Goal: Information Seeking & Learning: Learn about a topic

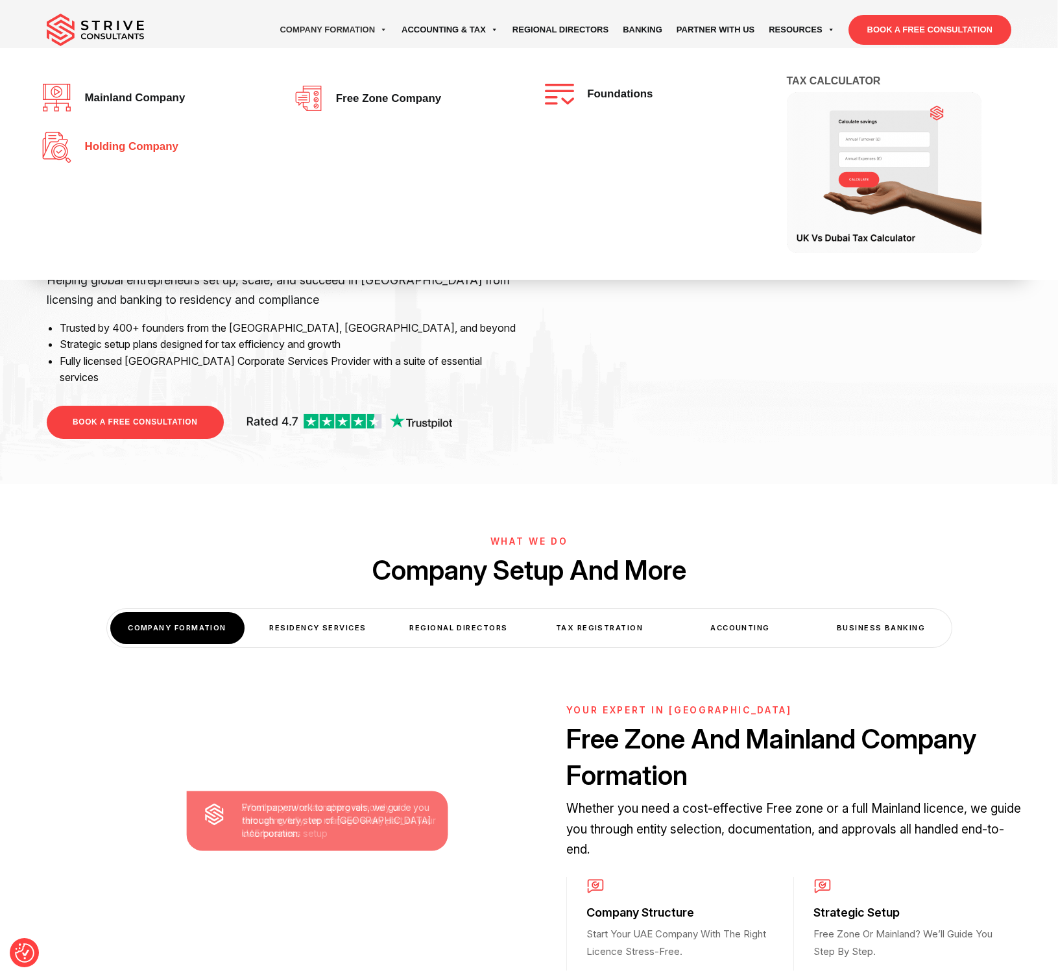
click at [133, 151] on span "Holding Company" at bounding box center [128, 147] width 101 height 12
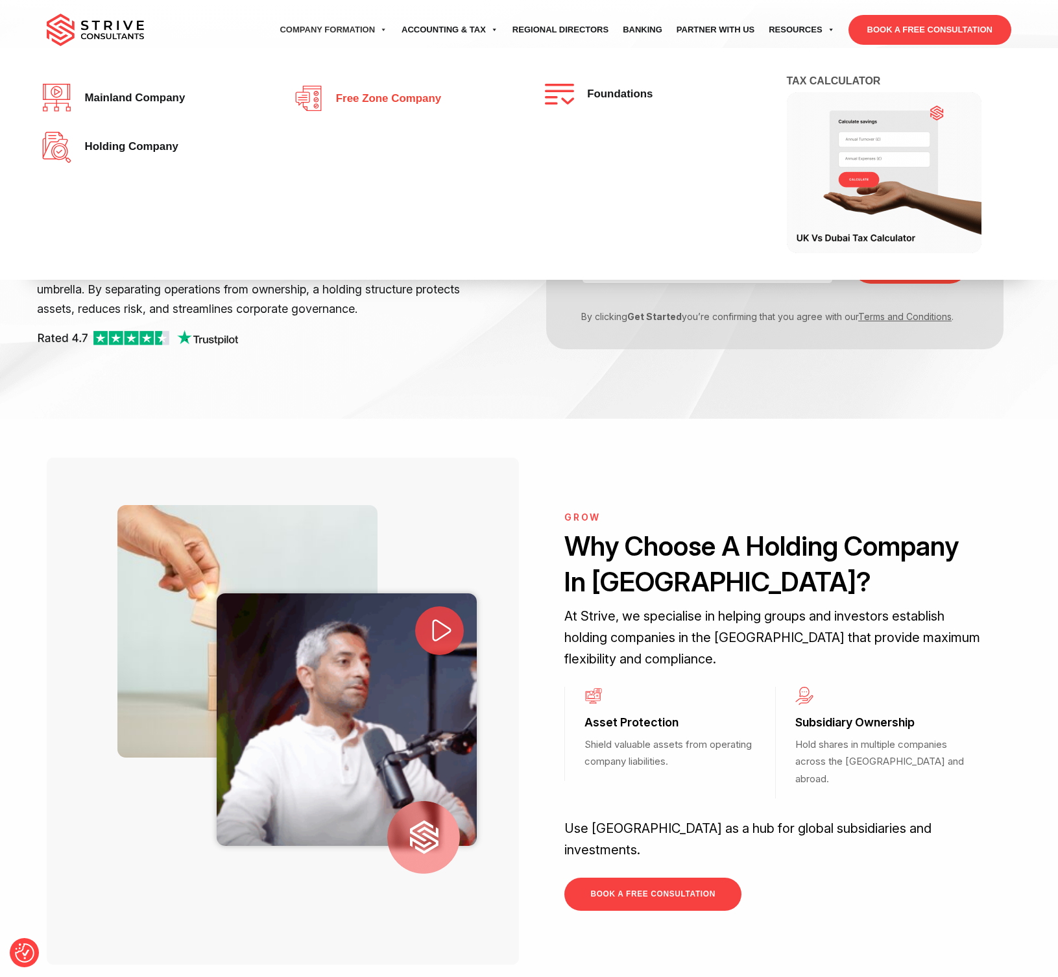
click at [375, 94] on span "Free zone company" at bounding box center [386, 99] width 112 height 12
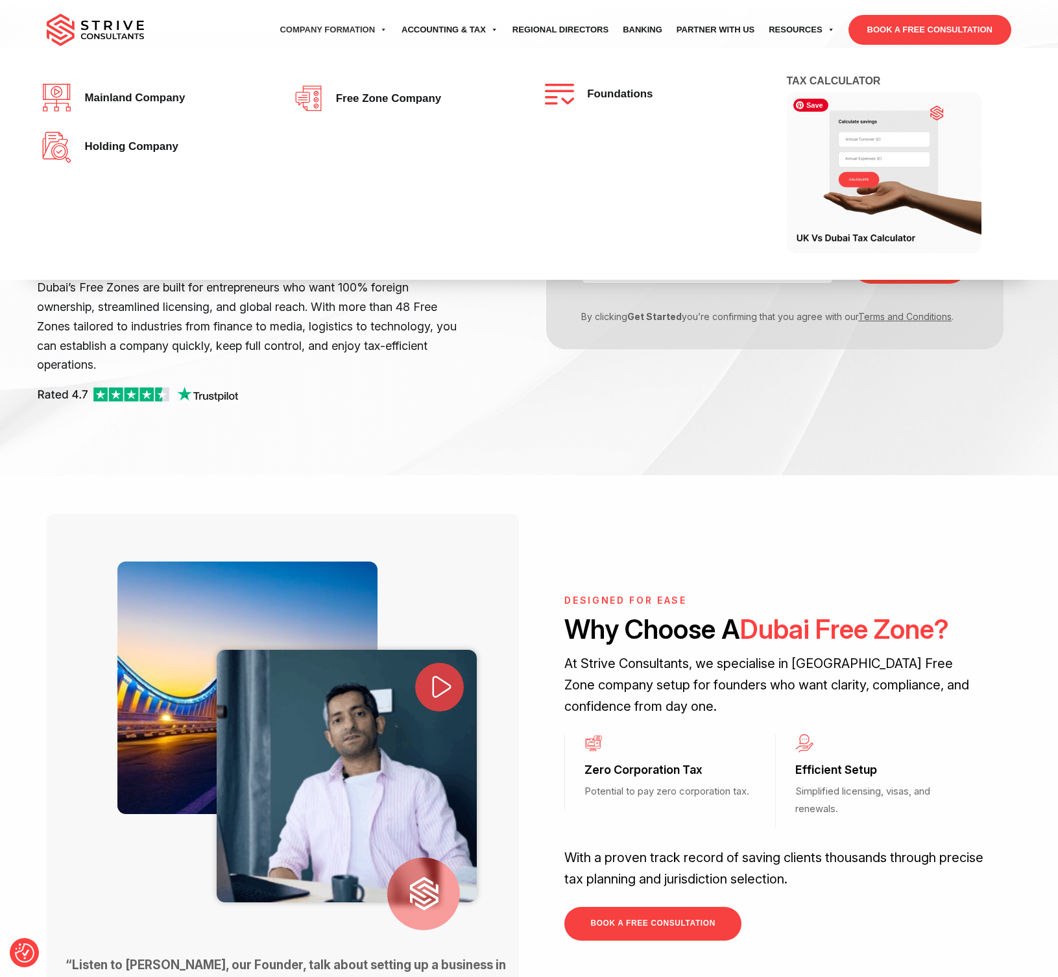
click at [866, 146] on img at bounding box center [884, 172] width 195 height 161
